Goal: Information Seeking & Learning: Find specific fact

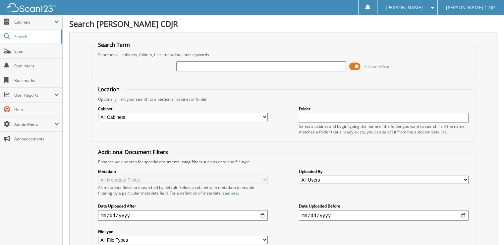
drag, startPoint x: 0, startPoint y: 0, endPoint x: 252, endPoint y: 64, distance: 260.3
click at [252, 64] on input "text" at bounding box center [261, 66] width 170 height 10
type input "[GEOGRAPHIC_DATA]"
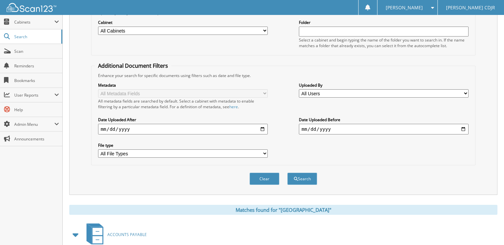
scroll to position [159, 0]
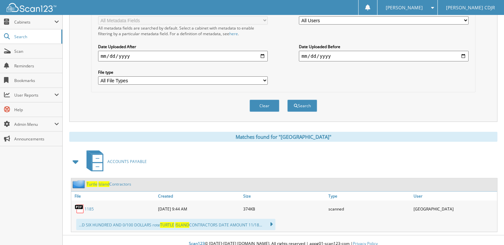
click at [86, 206] on link "1185" at bounding box center [89, 209] width 9 height 6
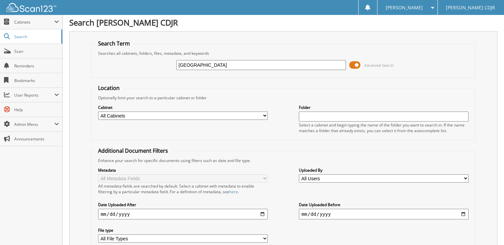
scroll to position [0, 0]
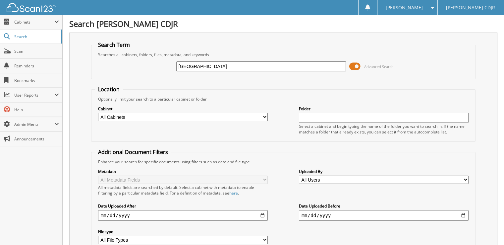
drag, startPoint x: 230, startPoint y: 60, endPoint x: 133, endPoint y: 76, distance: 98.4
click at [133, 76] on fieldset "Search Term Searches all cabinets, folders, files, metadata, and keywords [GEOG…" at bounding box center [283, 60] width 385 height 38
type input "80347"
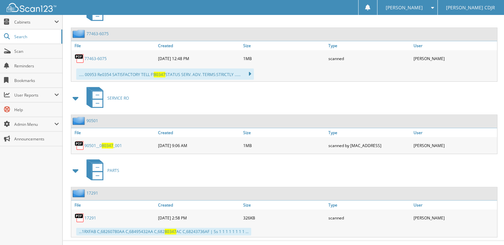
scroll to position [312, 0]
